Goal: Task Accomplishment & Management: Manage account settings

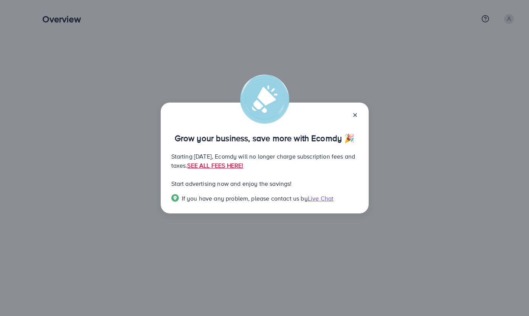
click at [353, 116] on icon at bounding box center [355, 115] width 6 height 6
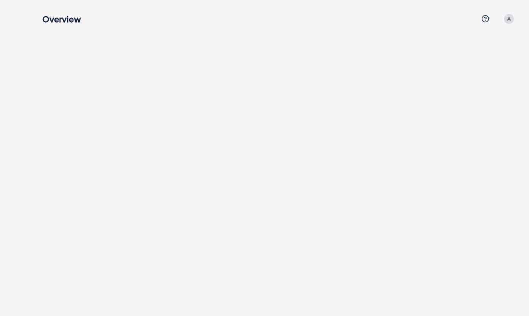
click at [68, 19] on h3 "Overview" at bounding box center [64, 19] width 44 height 11
click at [509, 16] on icon at bounding box center [509, 18] width 5 height 5
click at [478, 43] on span "Profile" at bounding box center [470, 44] width 17 height 9
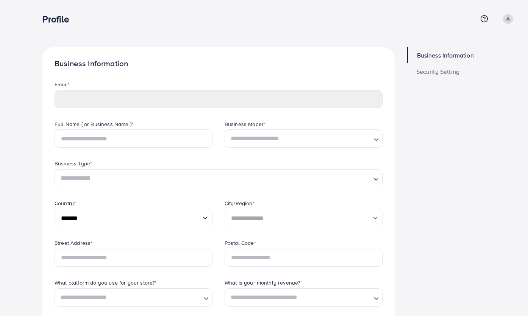
click at [54, 17] on h3 "Profile" at bounding box center [58, 19] width 33 height 11
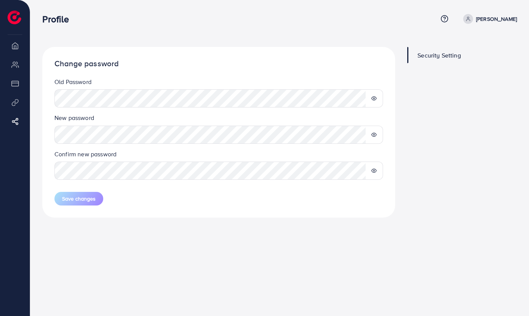
click at [15, 22] on img at bounding box center [15, 18] width 14 height 14
